Goal: Navigation & Orientation: Find specific page/section

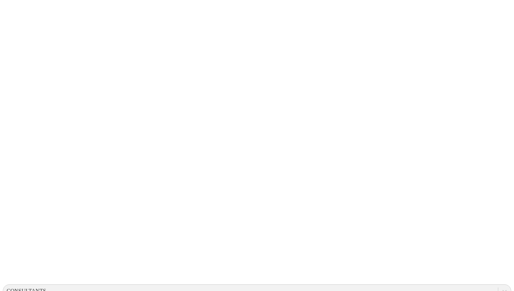
click at [14, 132] on icon at bounding box center [14, 143] width 22 height 22
click at [385, 285] on div "CONSULTANTS" at bounding box center [250, 290] width 495 height 10
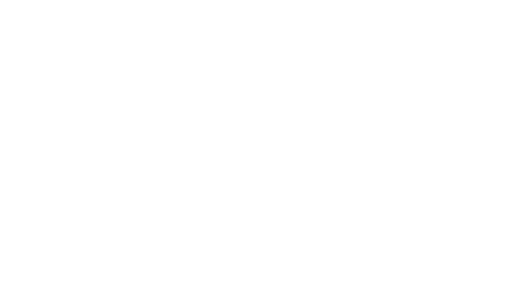
scroll to position [308, 0]
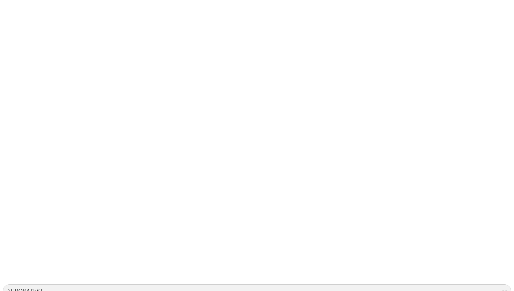
click at [12, 9] on icon at bounding box center [14, 143] width 22 height 280
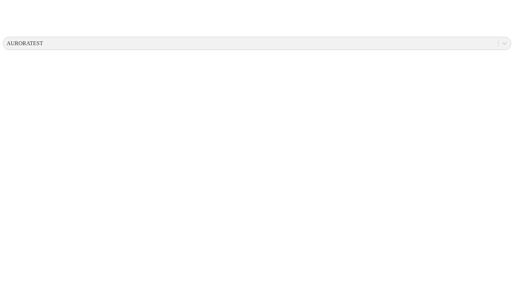
scroll to position [310, 0]
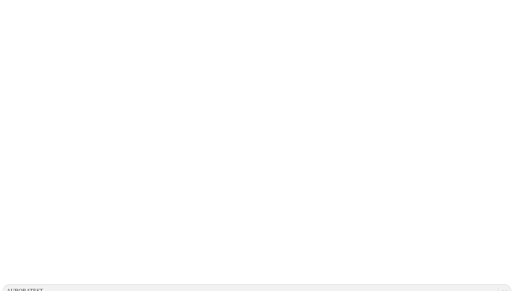
click at [9, 8] on icon at bounding box center [14, 143] width 22 height 280
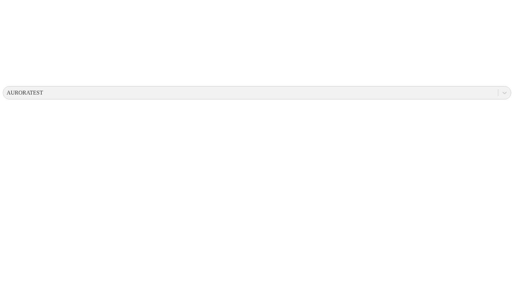
scroll to position [310, 0]
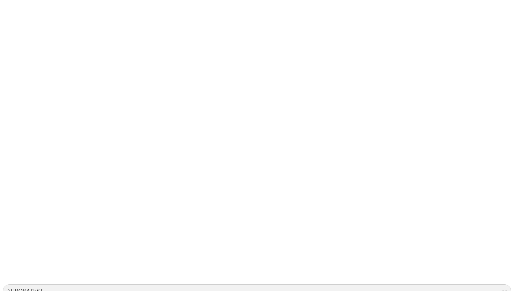
click at [12, 132] on icon at bounding box center [14, 143] width 22 height 22
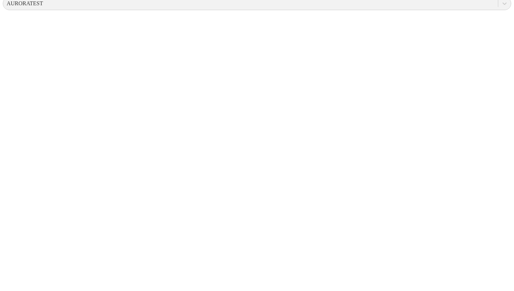
scroll to position [290, 0]
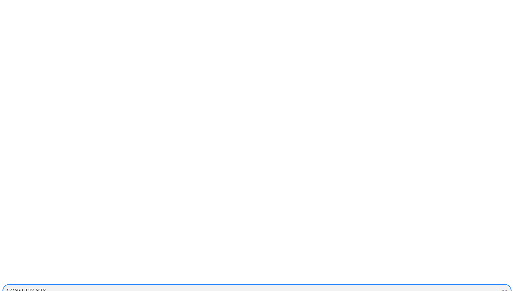
click at [46, 287] on div "CONSULTANTS" at bounding box center [27, 290] width 40 height 6
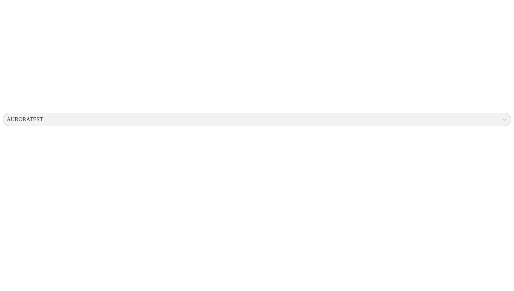
scroll to position [310, 0]
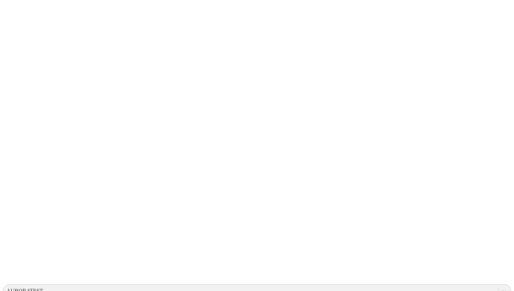
click at [7, 132] on icon at bounding box center [14, 143] width 22 height 22
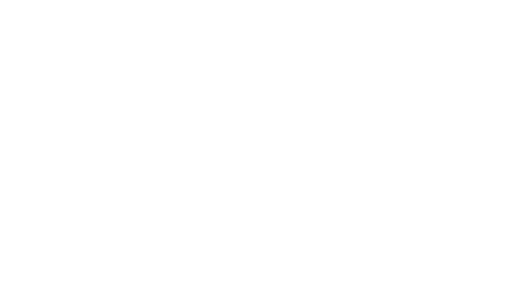
scroll to position [310, 0]
